Goal: Transaction & Acquisition: Purchase product/service

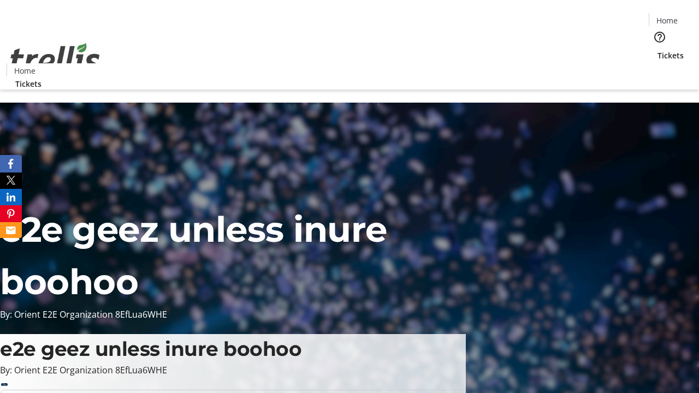
click at [657, 50] on span "Tickets" at bounding box center [670, 55] width 26 height 11
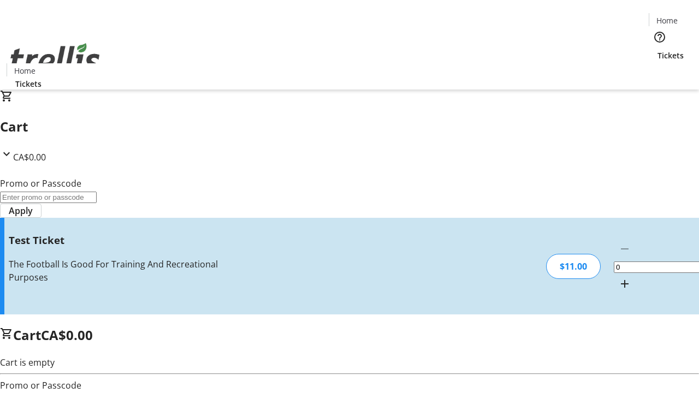
click at [618, 277] on mat-icon "Increment by one" at bounding box center [624, 283] width 13 height 13
type input "1"
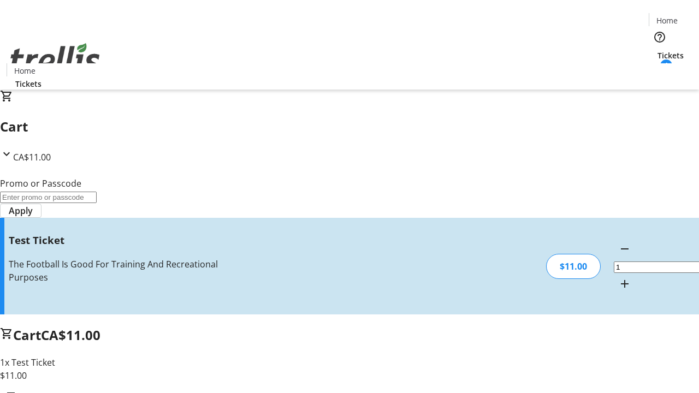
type input "UNLOCK"
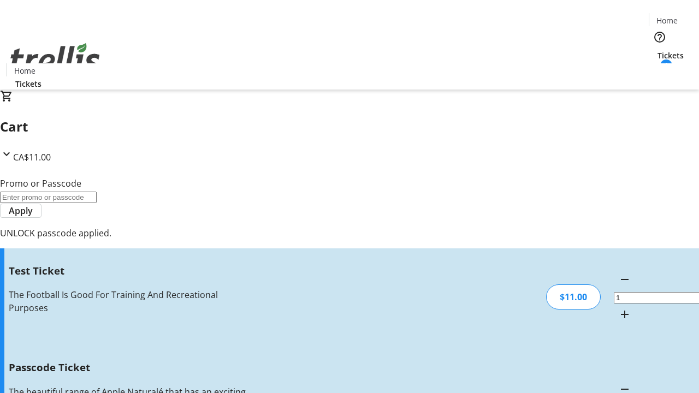
type input "5"
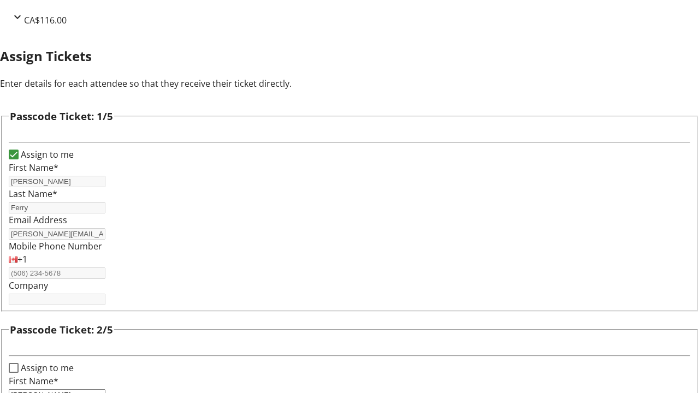
type input "[PERSON_NAME]"
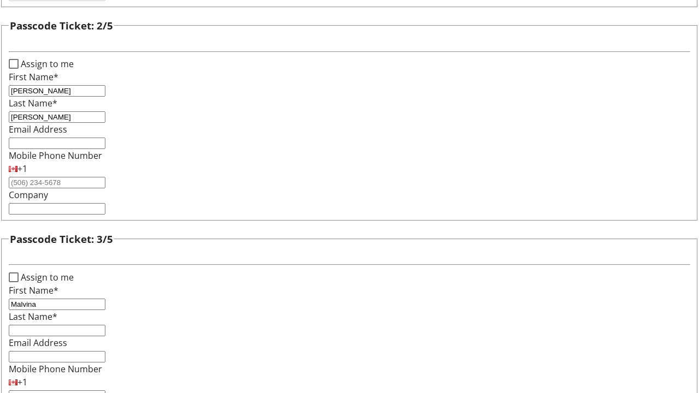
type input "Malvina"
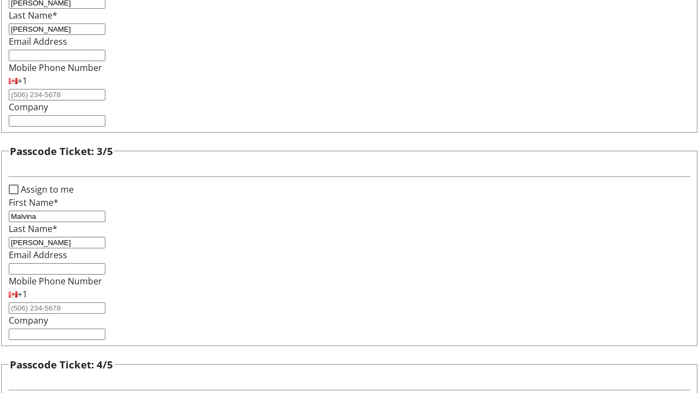
type input "[PERSON_NAME]"
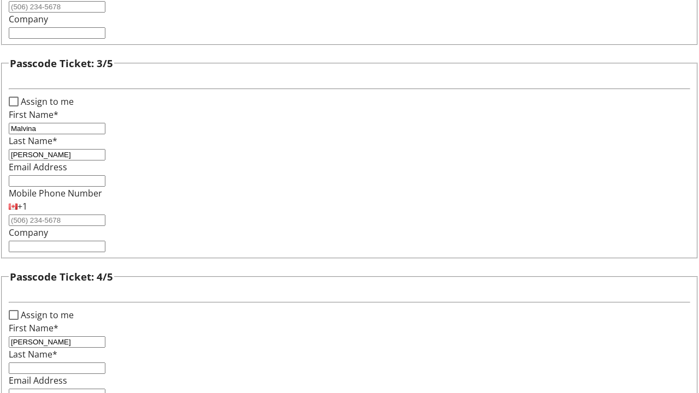
type input "[PERSON_NAME]"
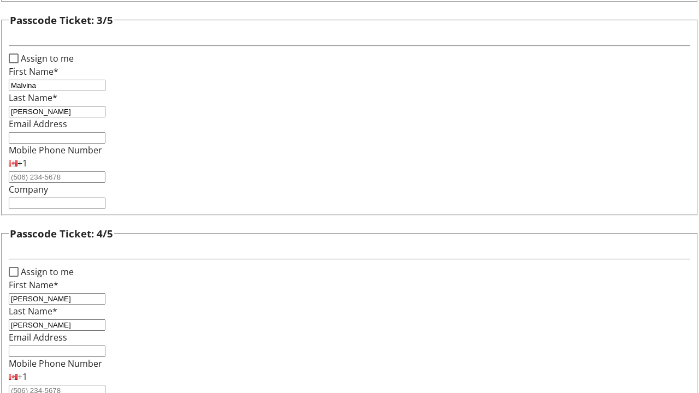
type input "[PERSON_NAME]"
checkbox input "true"
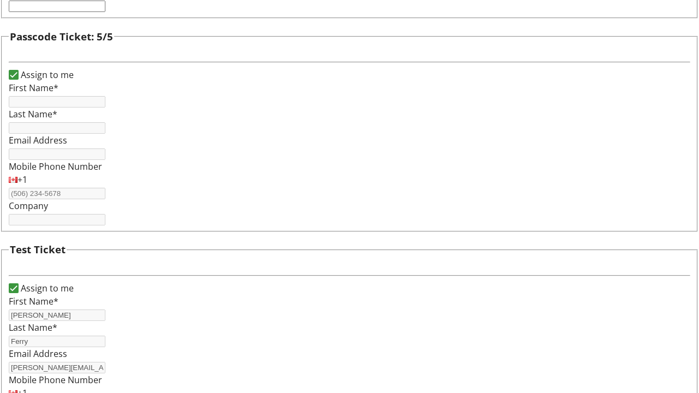
type input "[PERSON_NAME]"
type input "Ferry"
type input "[PERSON_NAME][EMAIL_ADDRESS][DOMAIN_NAME]"
